Goal: Information Seeking & Learning: Check status

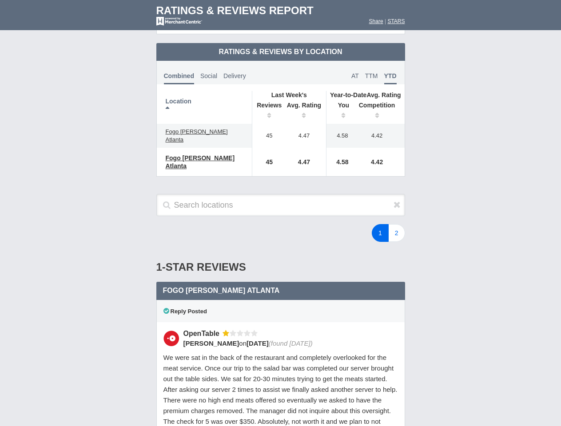
scroll to position [430, 0]
click at [280, 224] on div "1 2" at bounding box center [336, 233] width 155 height 18
click at [204, 100] on th "Location" at bounding box center [205, 107] width 96 height 33
click at [267, 104] on th "Reviews" at bounding box center [267, 111] width 30 height 25
click at [304, 104] on th "Avg. Rating" at bounding box center [304, 111] width 44 height 25
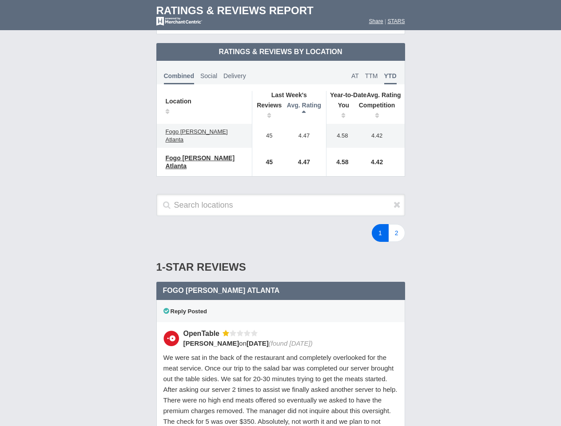
click at [340, 104] on th "You" at bounding box center [341, 111] width 28 height 25
click at [379, 104] on th "Competition" at bounding box center [379, 111] width 51 height 25
click at [281, 300] on div "Reply Posted" at bounding box center [280, 311] width 249 height 22
click at [397, 200] on icon at bounding box center [397, 204] width 7 height 9
